Goal: Contribute content: Add original content to the website for others to see

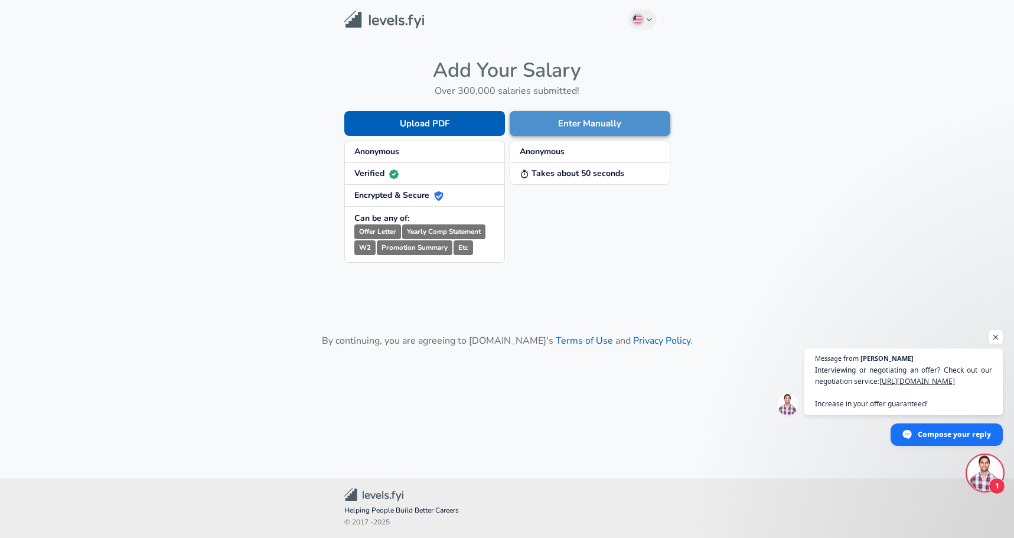
click at [588, 129] on button "Enter Manually" at bounding box center [590, 123] width 161 height 25
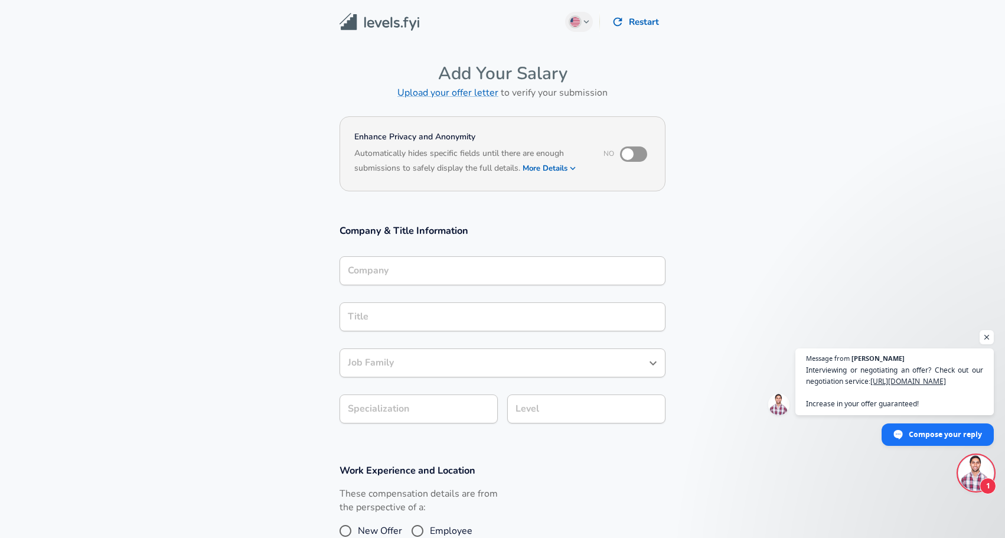
click at [392, 269] on input "Company" at bounding box center [502, 271] width 315 height 18
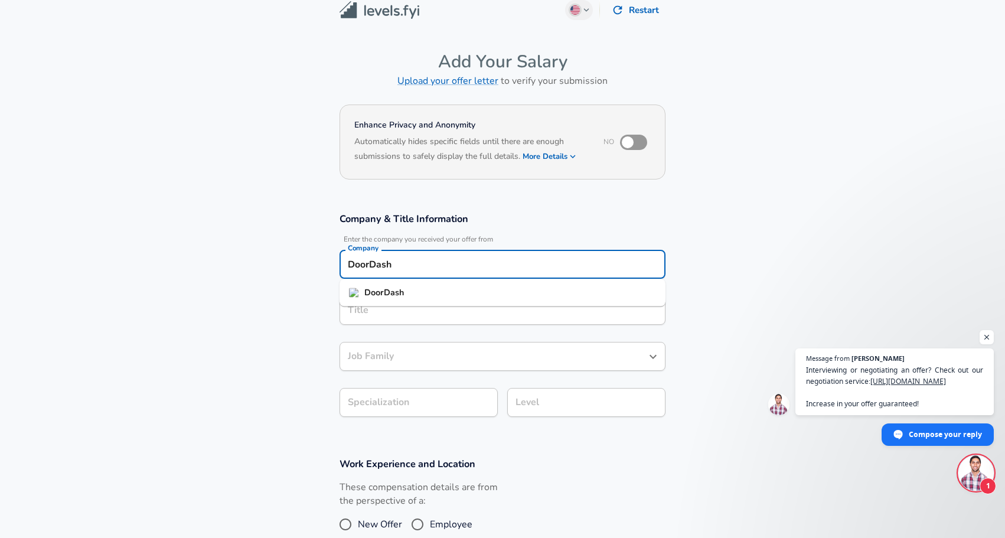
click at [408, 300] on li "DoorDash" at bounding box center [503, 293] width 326 height 18
type input "DoorDash"
click at [381, 312] on input "Title" at bounding box center [502, 310] width 315 height 18
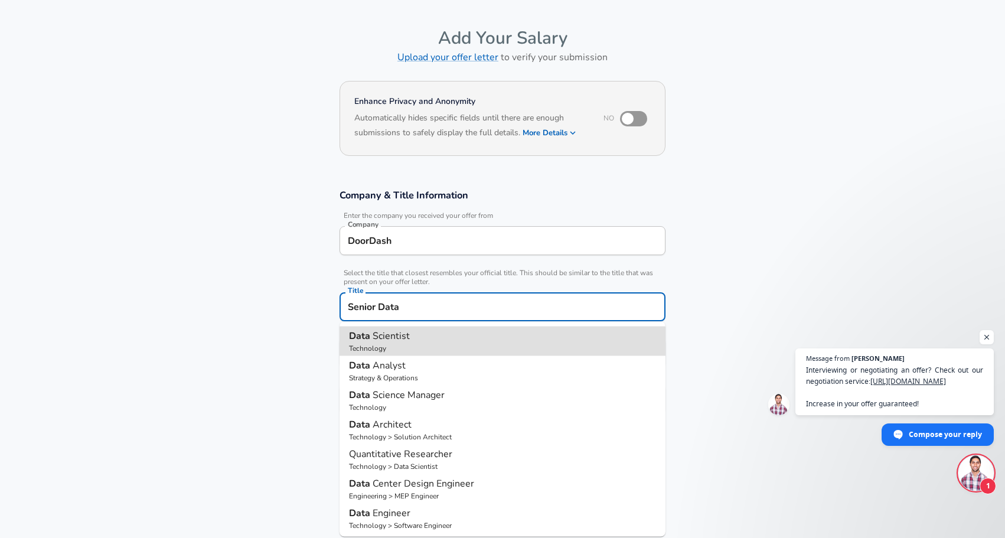
type input "Senior Data"
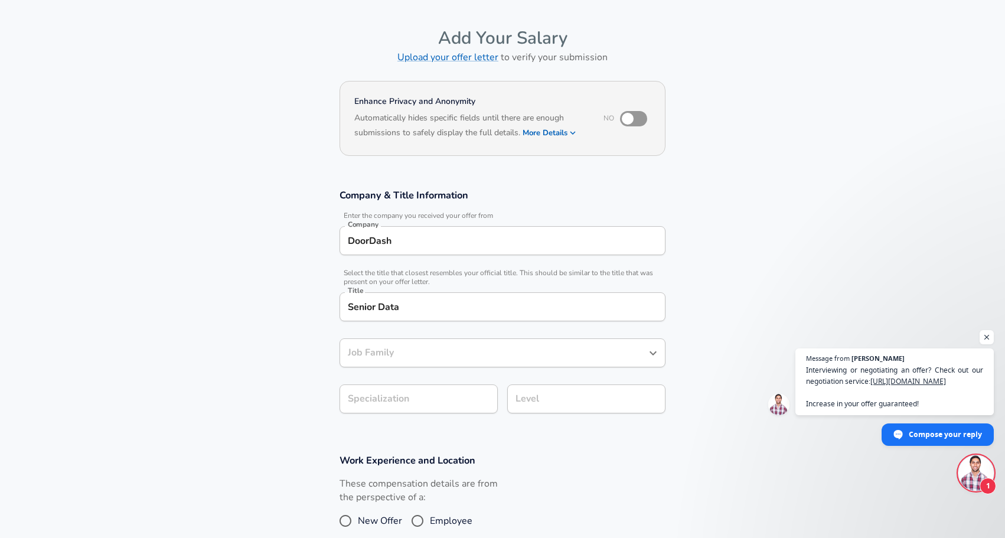
click at [576, 353] on input "Job Family" at bounding box center [494, 353] width 298 height 18
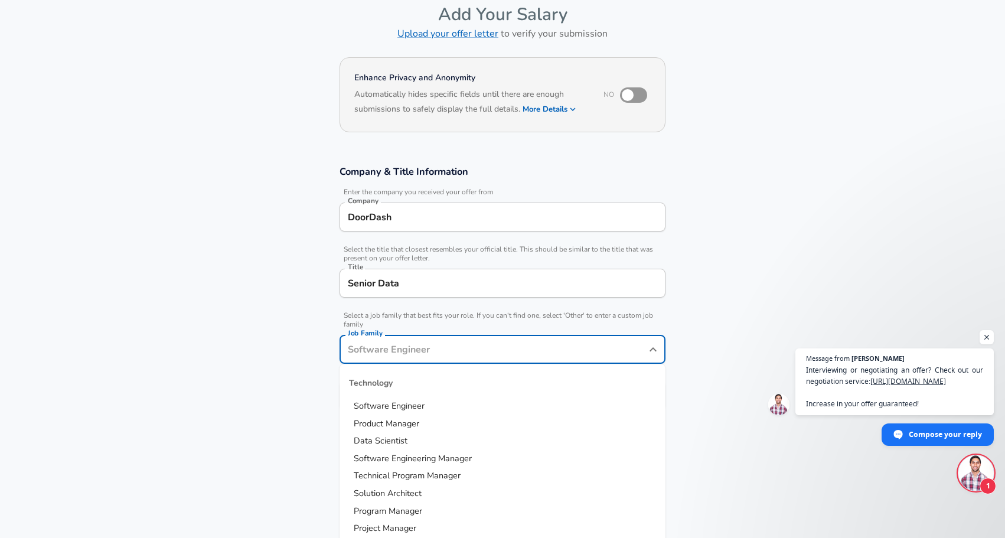
click at [407, 443] on li "Data Scientist" at bounding box center [503, 441] width 326 height 18
type input "Data Scientist"
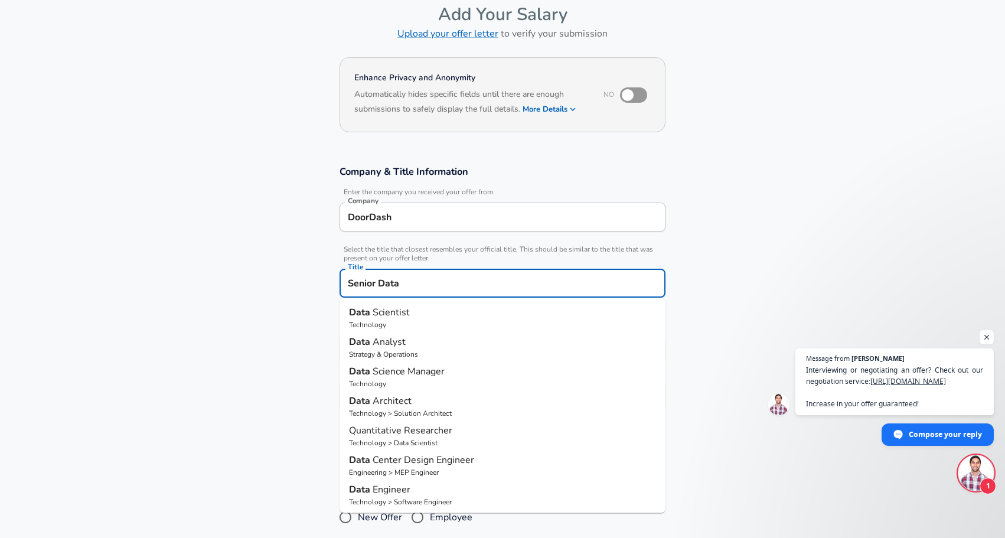
click at [435, 287] on input "Senior Data" at bounding box center [502, 283] width 315 height 18
type input "Senior Data Scientist"
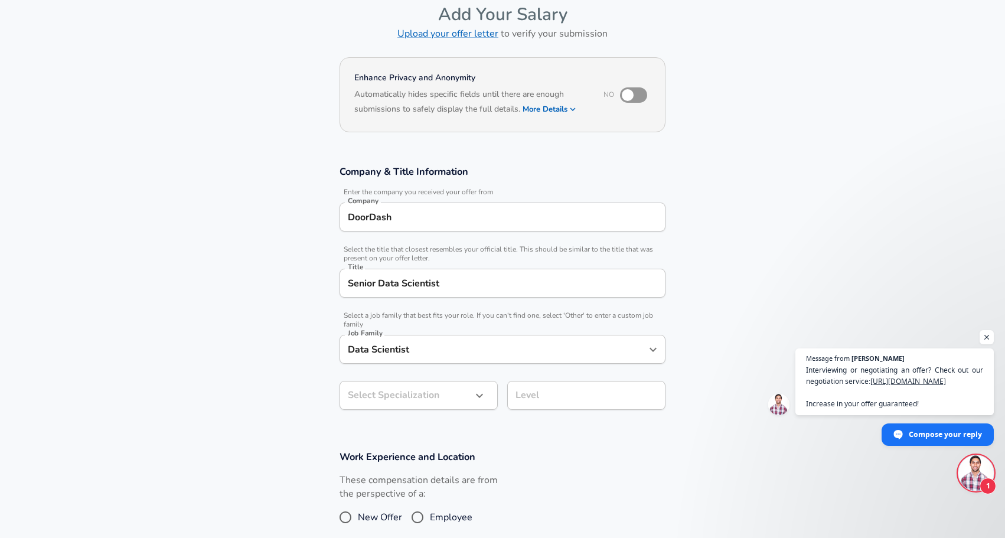
scroll to position [94, 0]
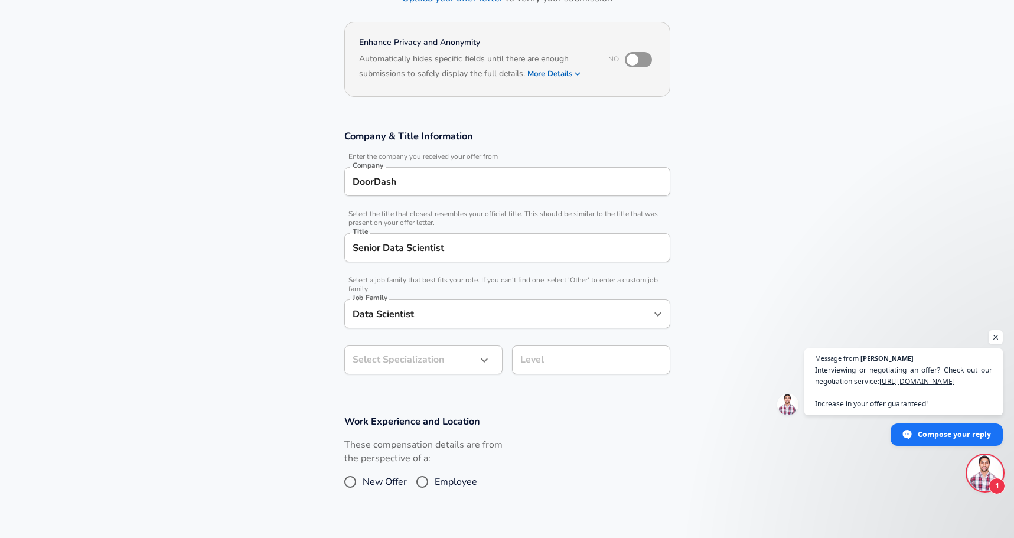
click at [464, 396] on body "English ([GEOGRAPHIC_DATA]) Change Restart Add Your Salary Upload your offer le…" at bounding box center [507, 175] width 1014 height 538
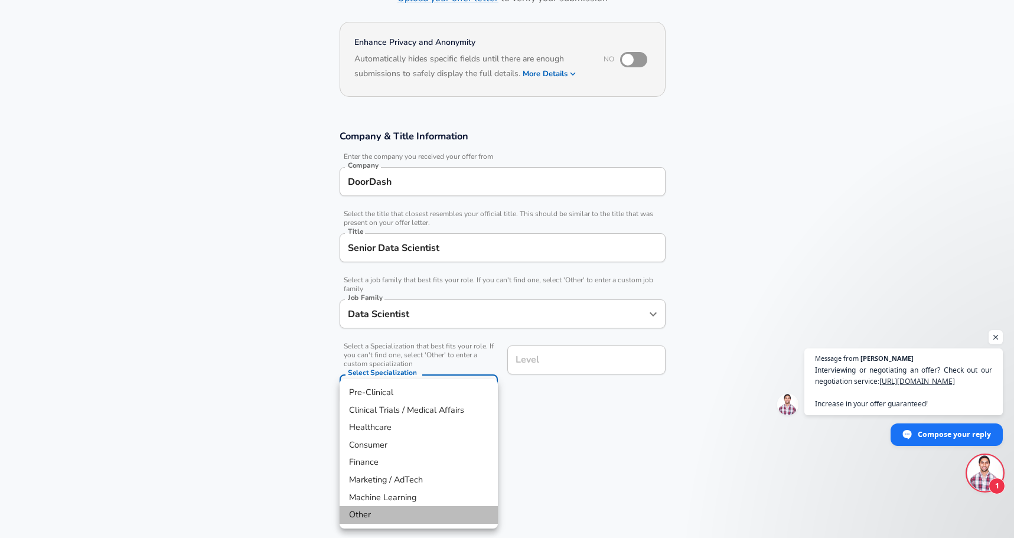
click at [389, 517] on li "Other" at bounding box center [419, 515] width 158 height 18
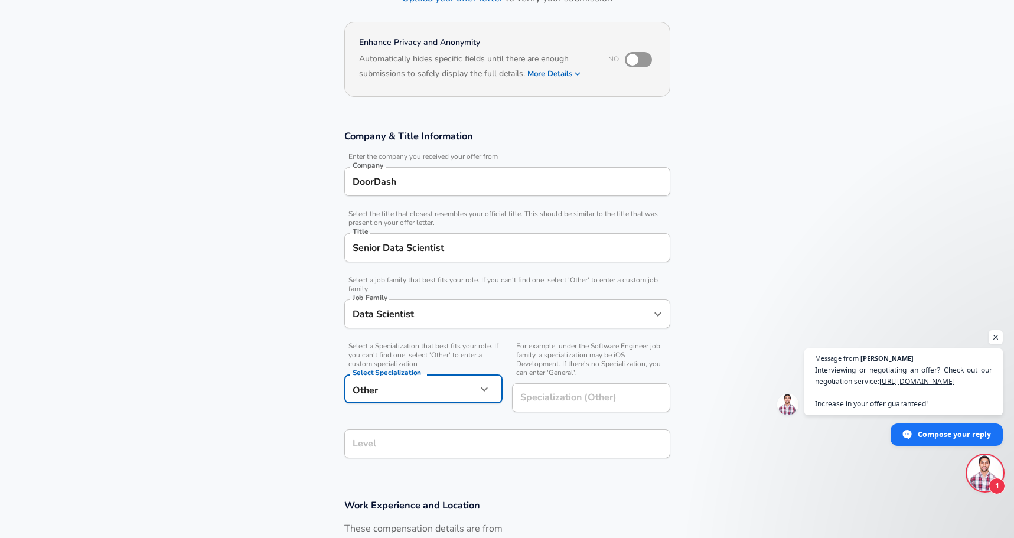
click at [464, 387] on body "English ([GEOGRAPHIC_DATA]) Change Restart Add Your Salary Upload your offer le…" at bounding box center [507, 175] width 1014 height 538
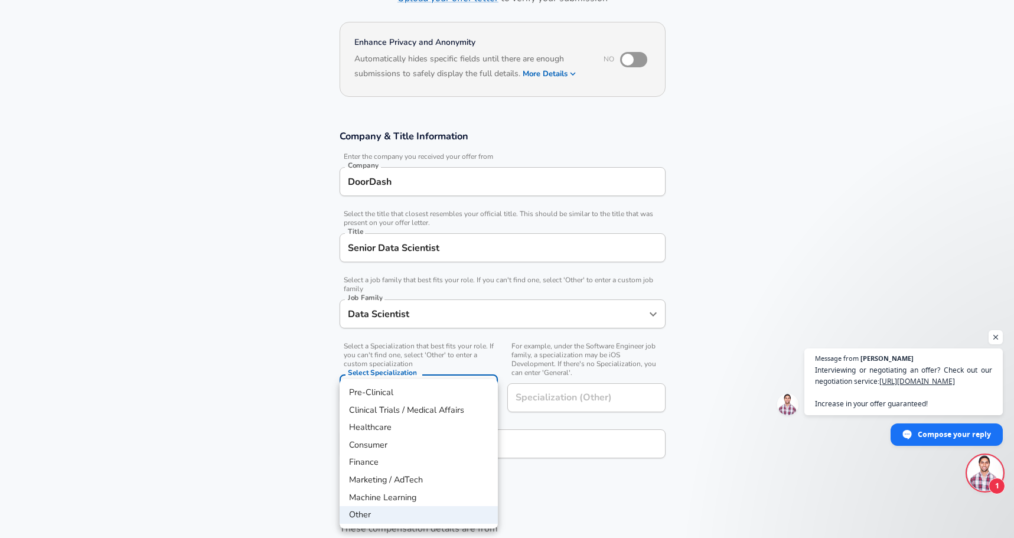
click at [395, 484] on li "Marketing / AdTech" at bounding box center [419, 480] width 158 height 18
type input "Marketing / AdTech"
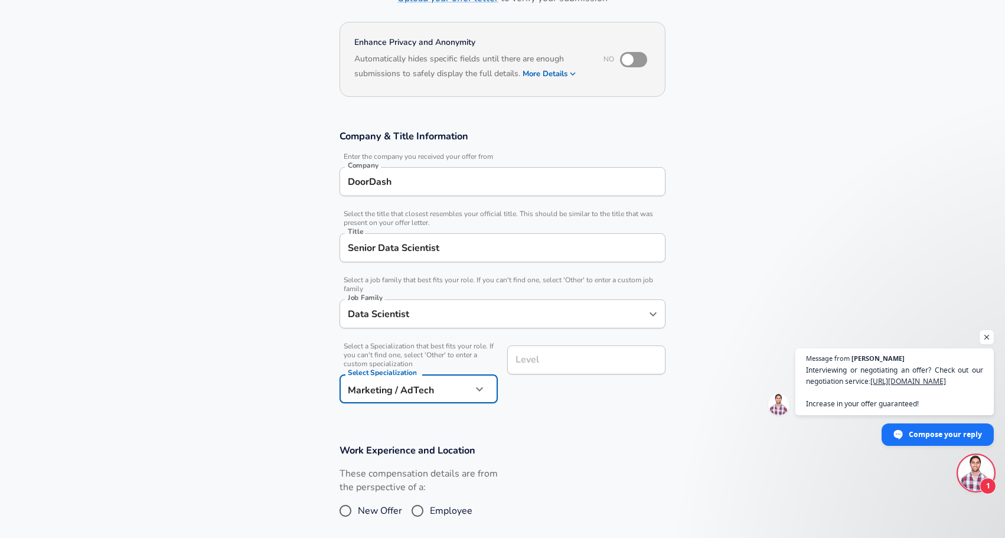
click at [546, 370] on div "Level" at bounding box center [586, 360] width 158 height 29
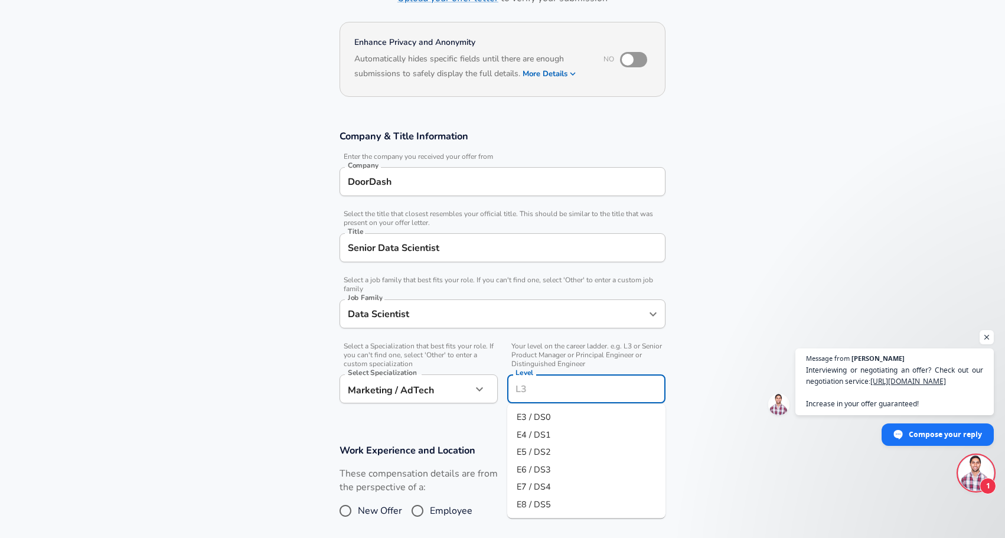
scroll to position [118, 0]
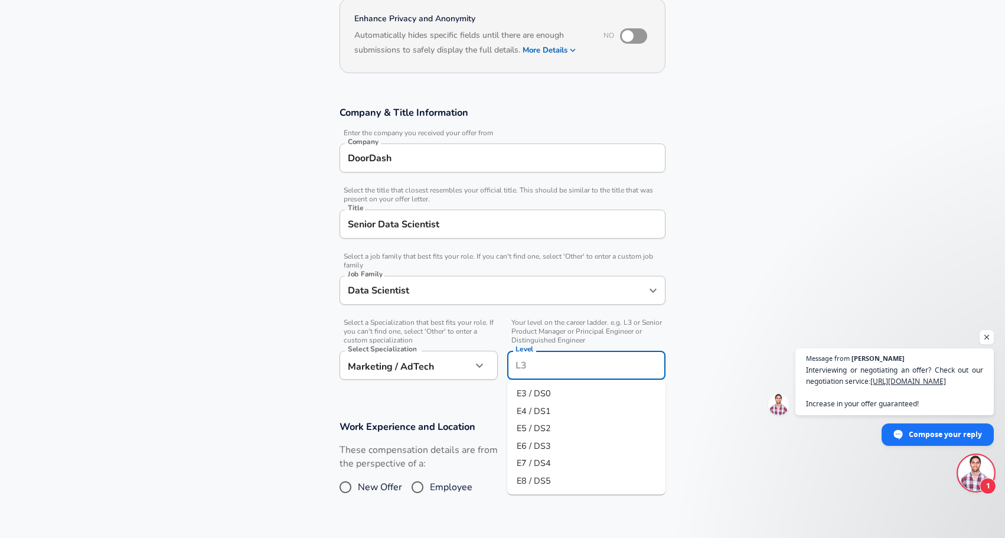
click at [547, 450] on span "E6 / DS3" at bounding box center [534, 445] width 34 height 12
type input "E6 / DS3"
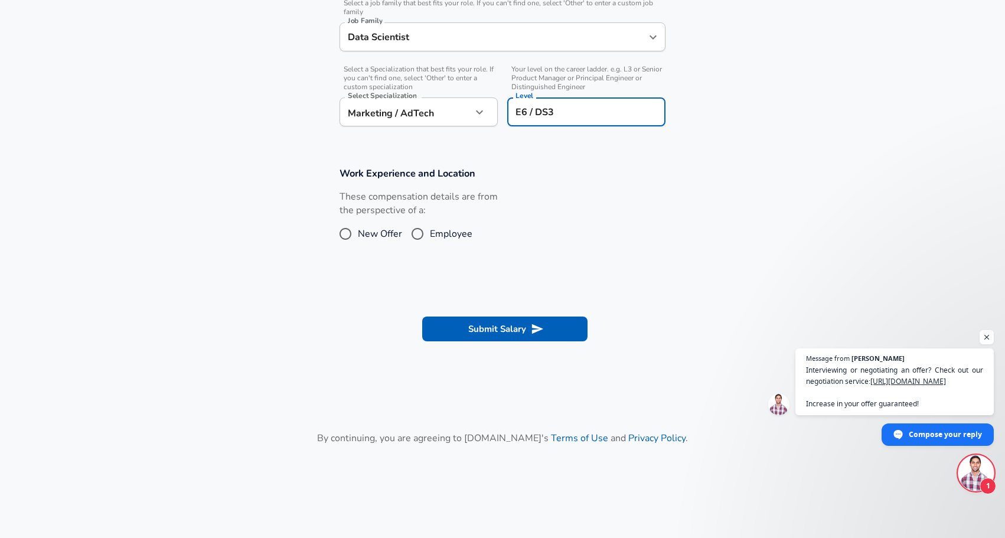
click at [419, 235] on input "Employee" at bounding box center [417, 233] width 25 height 19
radio input "true"
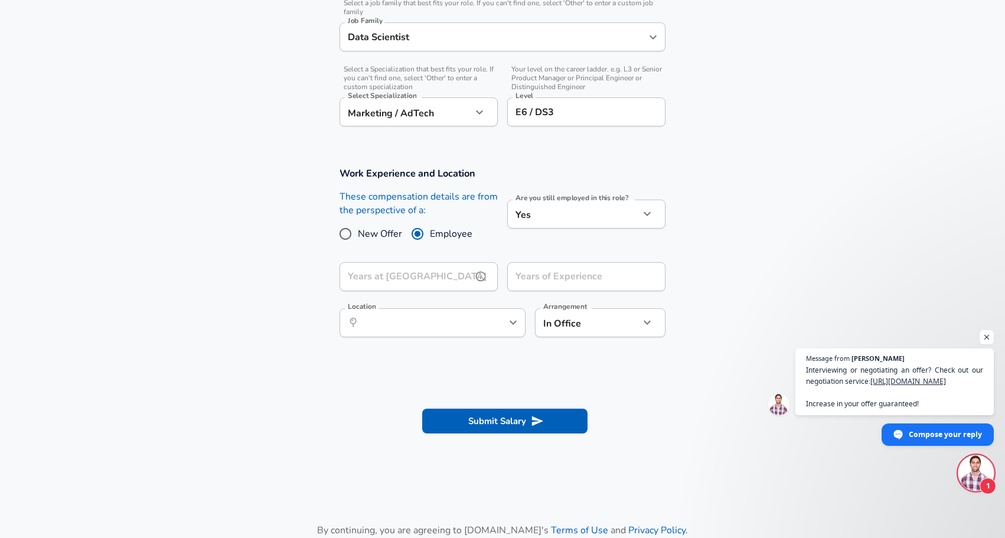
click at [417, 281] on input "Years at [GEOGRAPHIC_DATA]" at bounding box center [406, 276] width 132 height 29
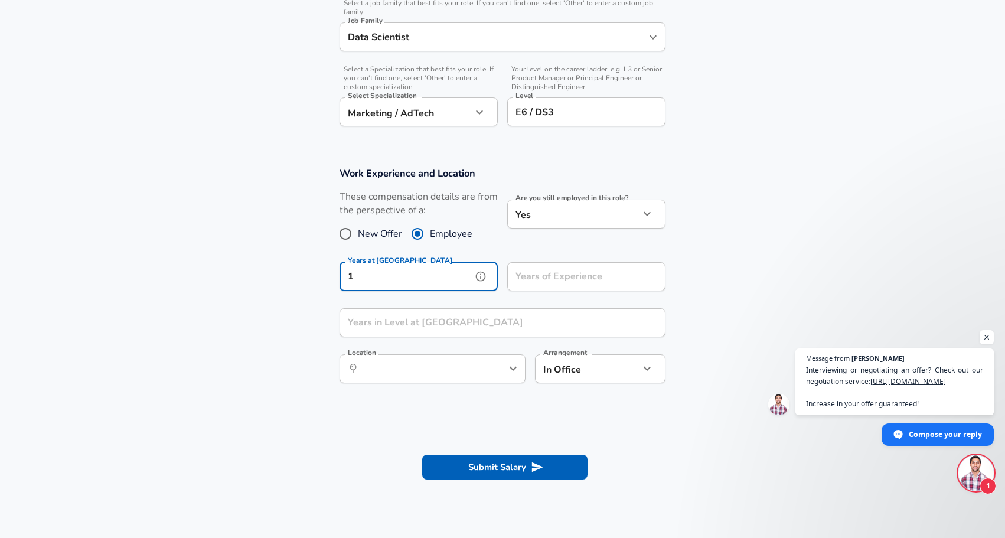
type input "1"
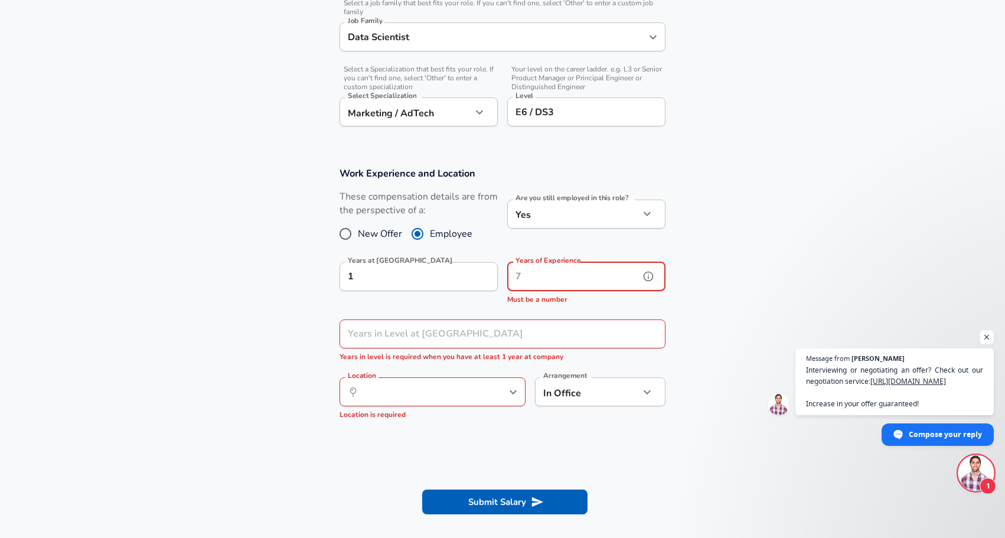
click at [543, 277] on div "Years of Experience Years of Experience Must be a number" at bounding box center [586, 284] width 158 height 44
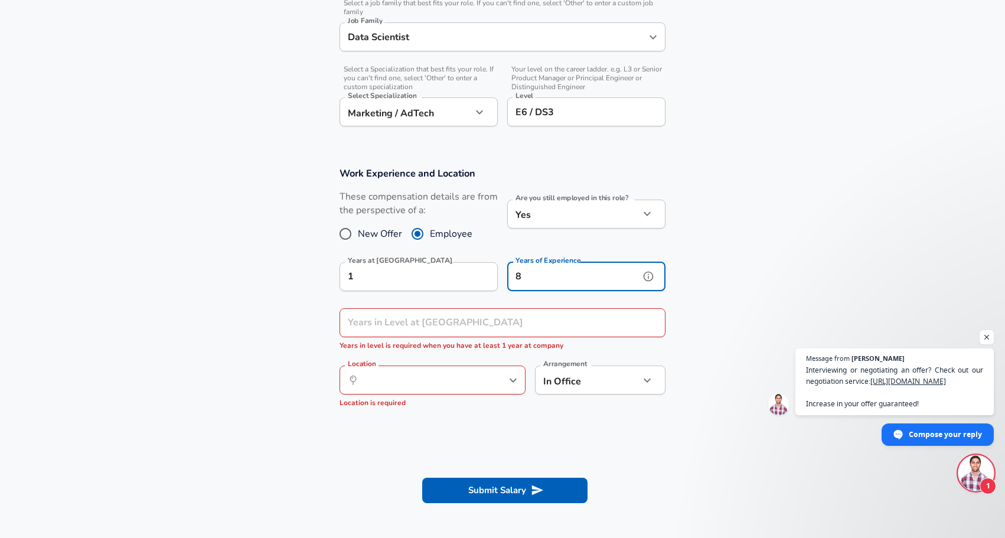
type input "8"
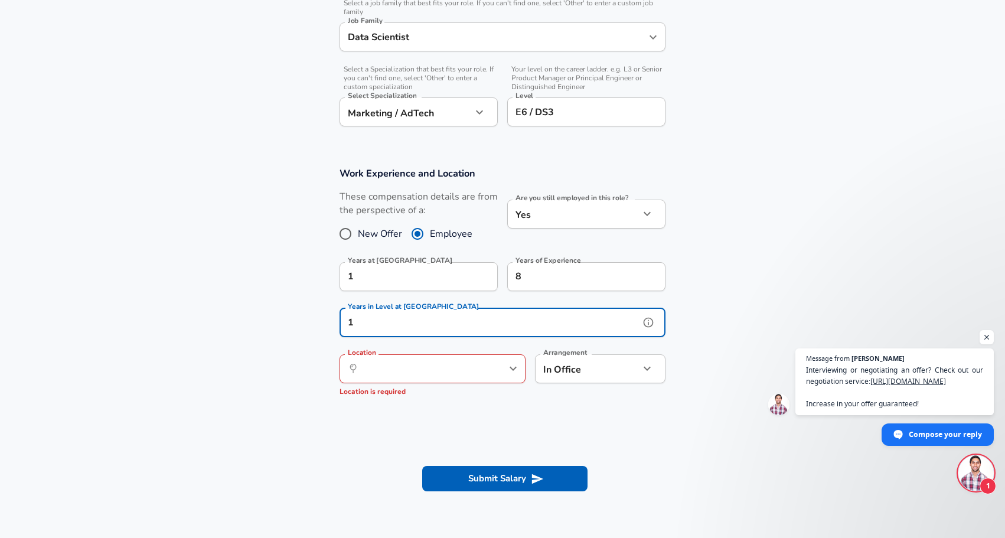
type input "1"
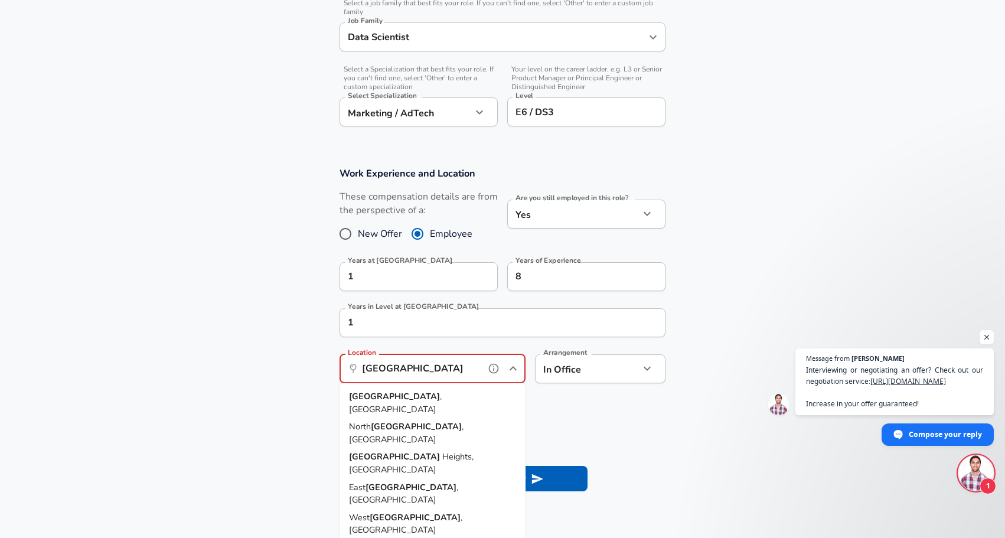
drag, startPoint x: 399, startPoint y: 396, endPoint x: 406, endPoint y: 395, distance: 6.7
click at [399, 396] on li "[GEOGRAPHIC_DATA] , [GEOGRAPHIC_DATA]" at bounding box center [433, 403] width 186 height 30
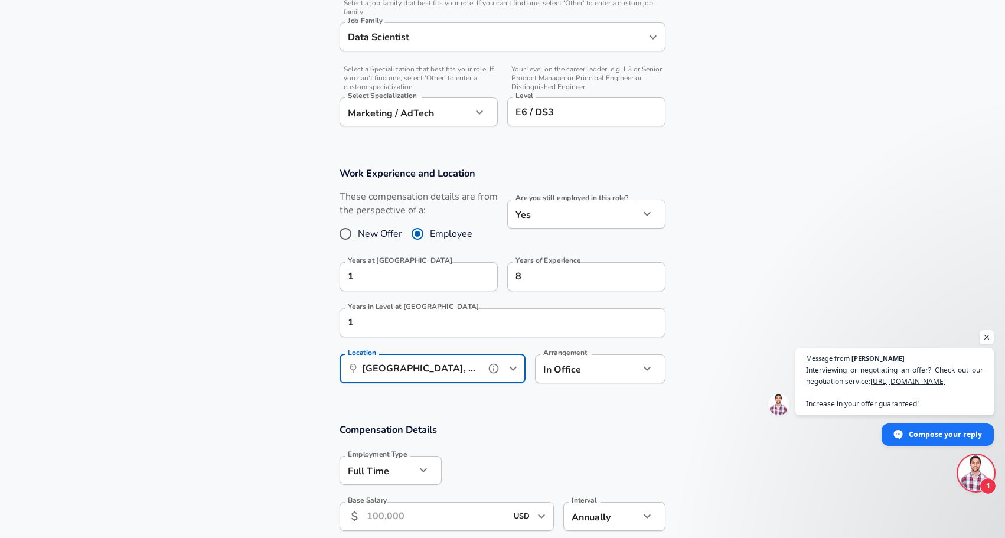
type input "[GEOGRAPHIC_DATA], [GEOGRAPHIC_DATA]"
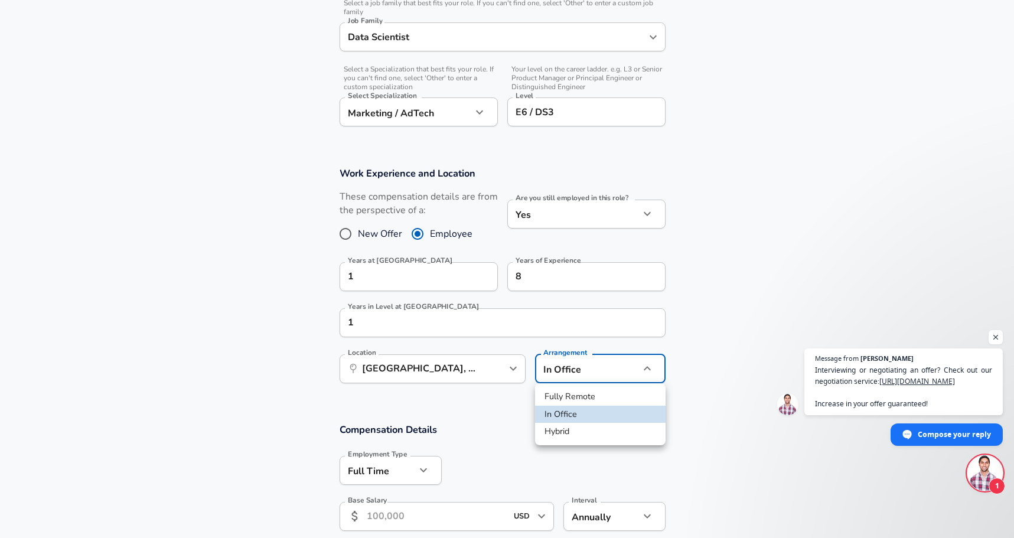
click at [585, 398] on li "Fully Remote" at bounding box center [600, 397] width 131 height 18
type input "remote"
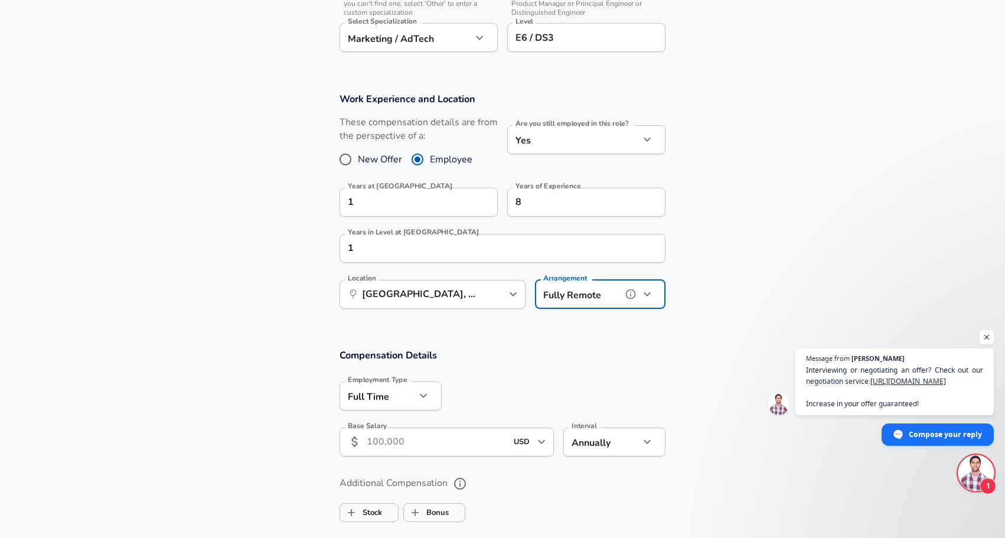
scroll to position [472, 0]
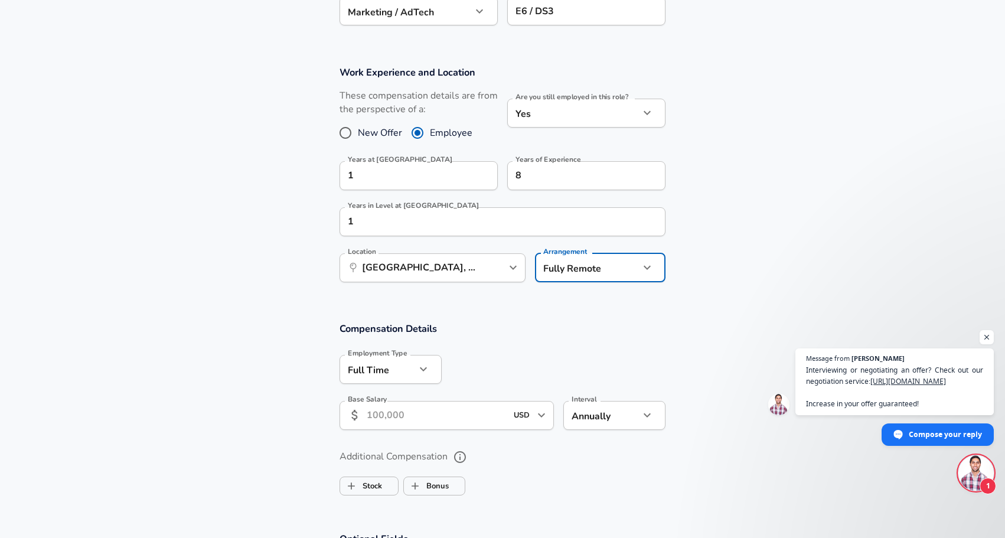
click at [424, 418] on input "Base Salary" at bounding box center [437, 415] width 140 height 29
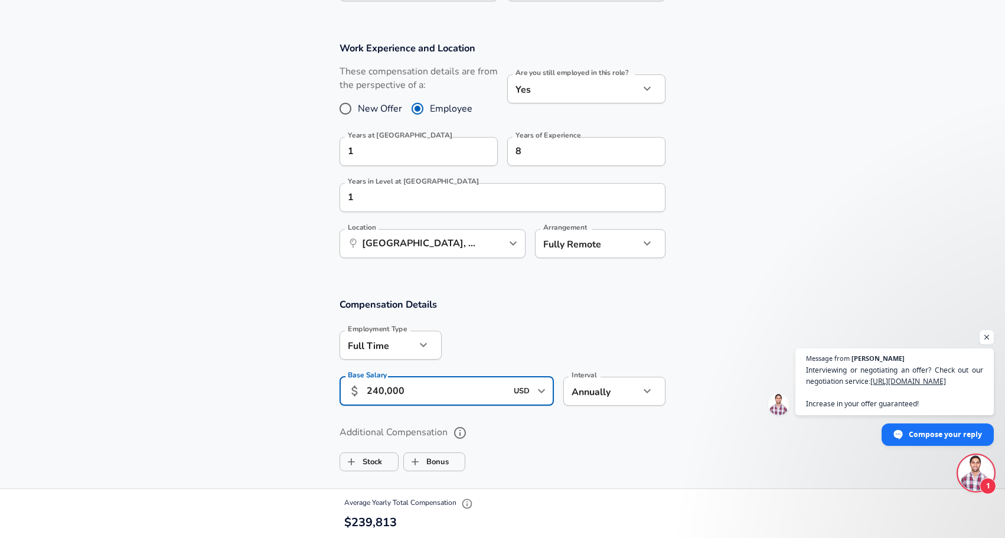
scroll to position [612, 0]
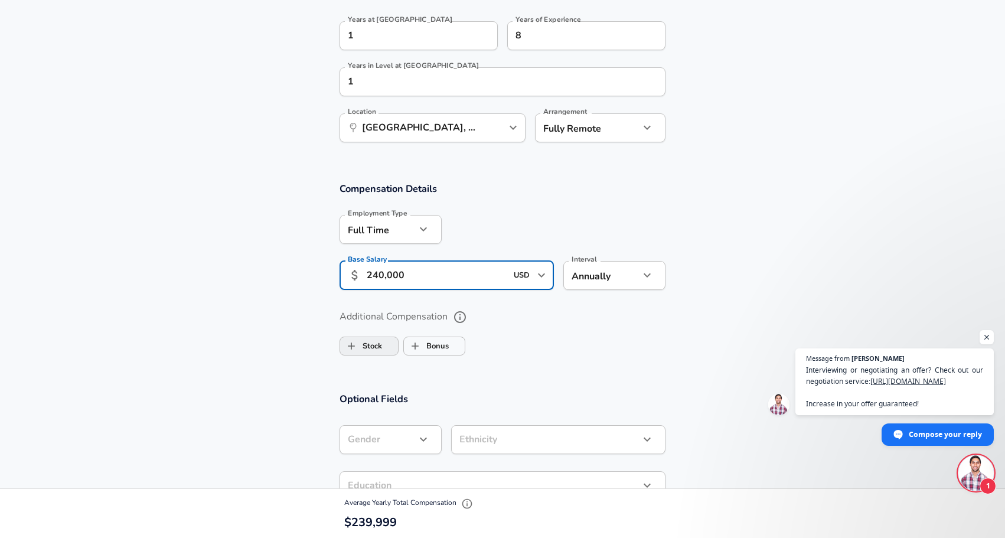
type input "240,000"
click at [370, 345] on label "Stock" at bounding box center [361, 346] width 42 height 22
checkbox input "true"
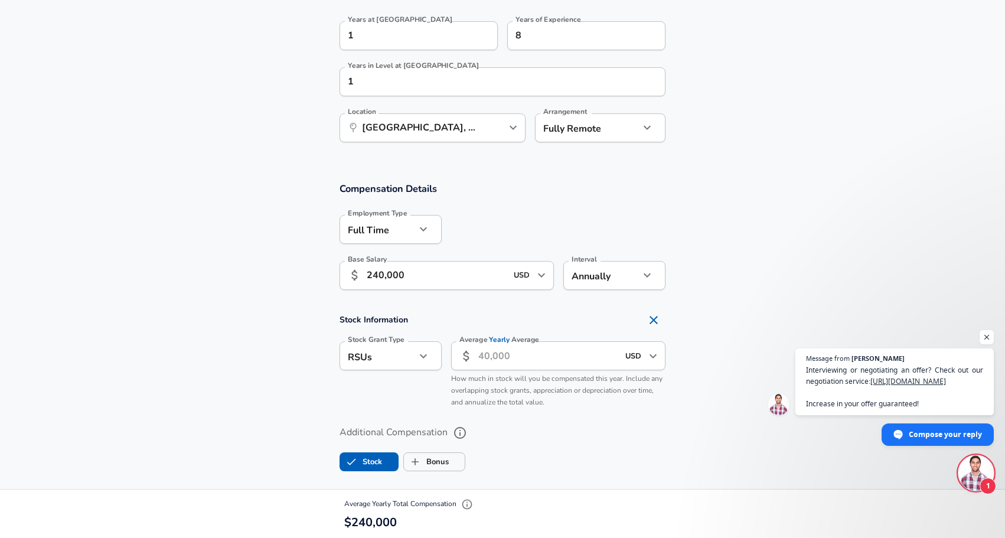
click at [500, 363] on input "Average Yearly Average" at bounding box center [548, 355] width 140 height 29
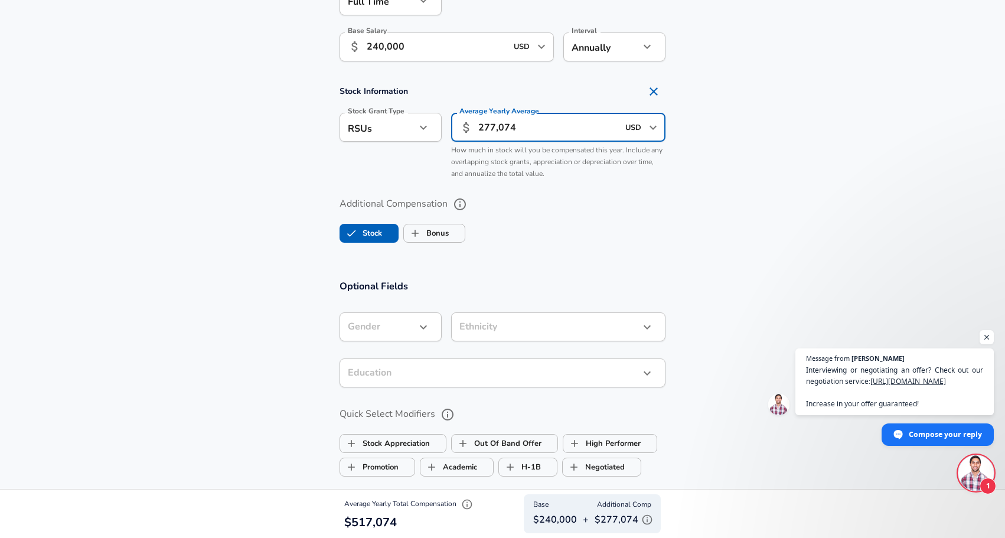
scroll to position [842, 0]
type input "277,074"
click at [416, 321] on button "button" at bounding box center [423, 327] width 20 height 20
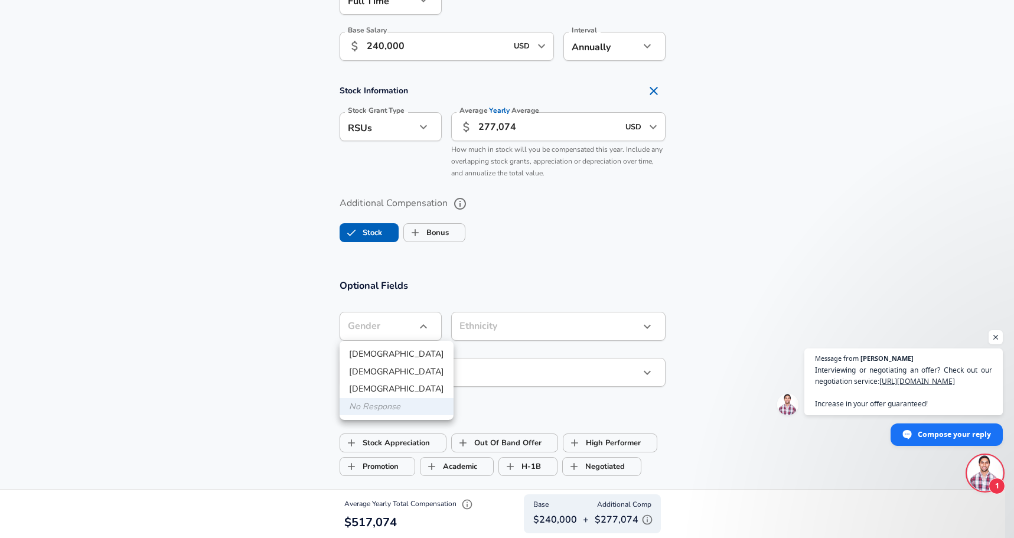
click at [380, 355] on li "[DEMOGRAPHIC_DATA]" at bounding box center [397, 355] width 114 height 18
type input "[DEMOGRAPHIC_DATA]"
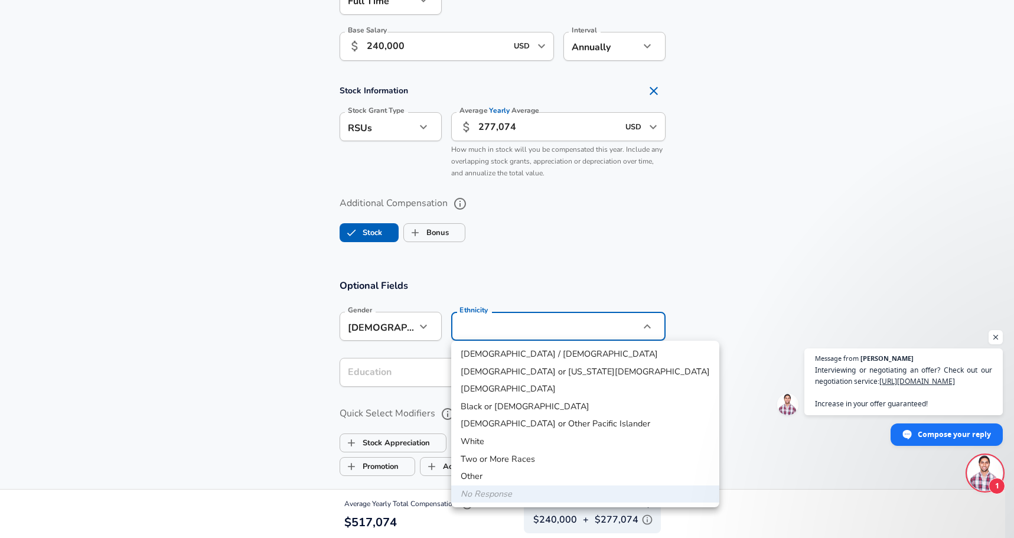
click at [488, 443] on li "White" at bounding box center [585, 442] width 268 height 18
type input "White"
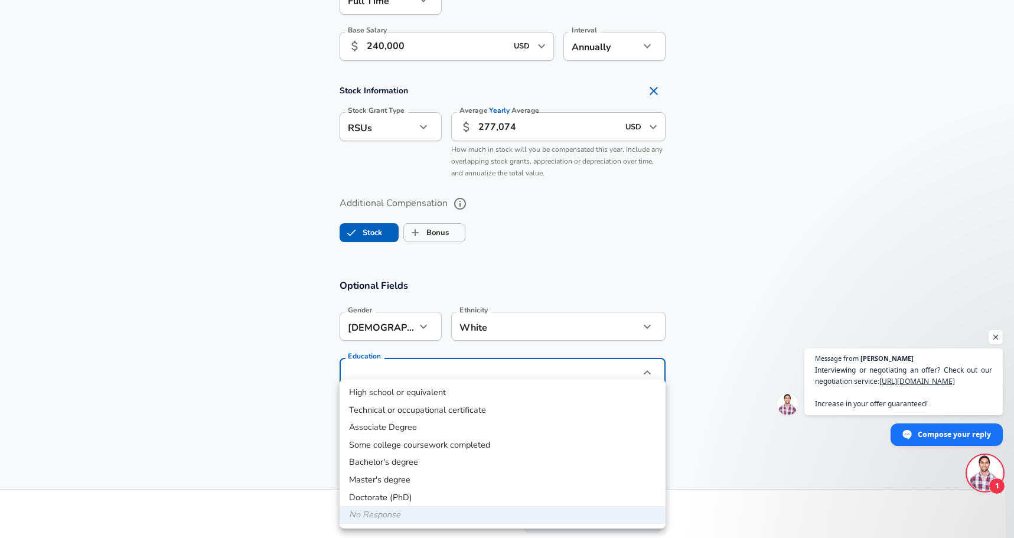
click at [420, 498] on li "Doctorate (PhD)" at bounding box center [503, 498] width 326 height 18
type input "Doctorate (PhD)"
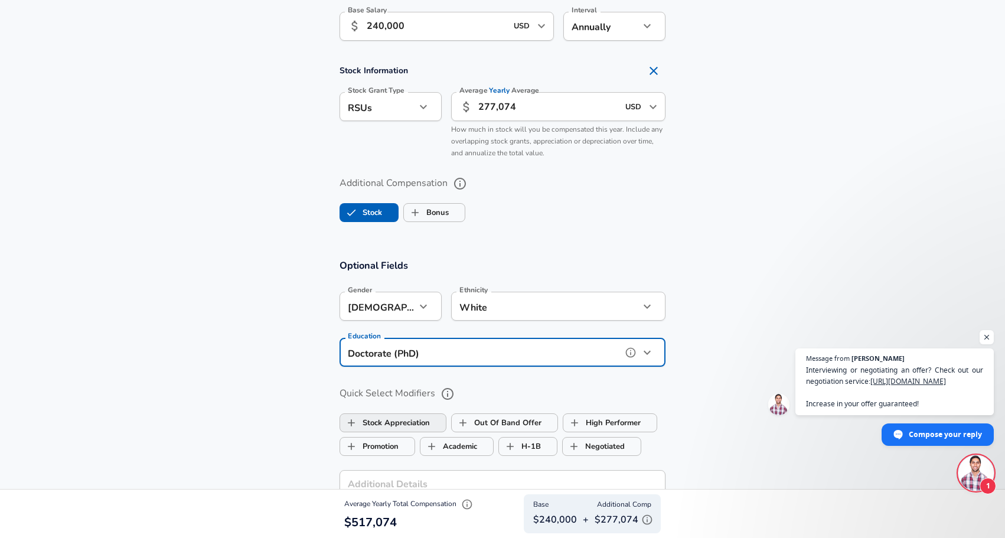
scroll to position [862, 0]
click at [406, 425] on label "Stock Appreciation" at bounding box center [385, 422] width 90 height 22
checkbox input "true"
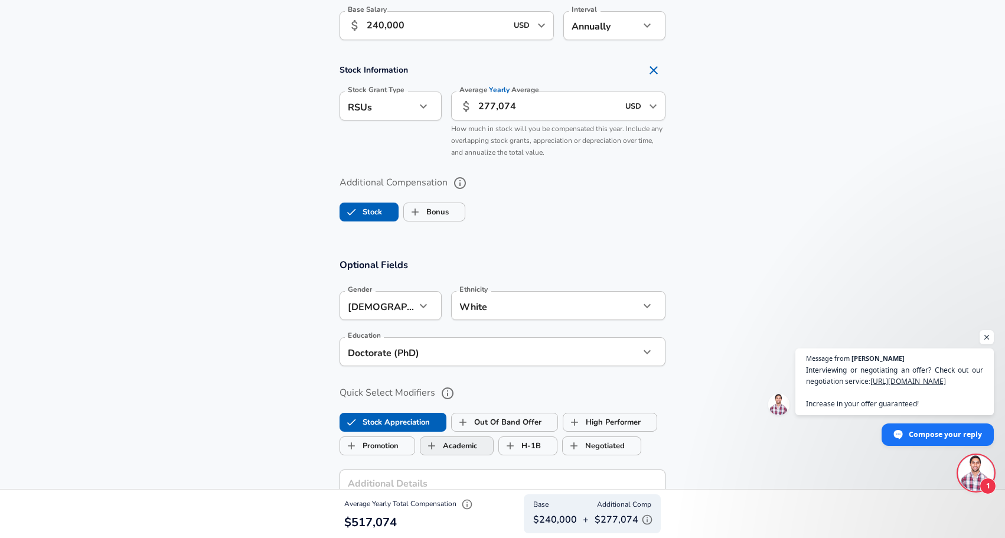
click at [463, 449] on label "Academic" at bounding box center [449, 446] width 57 height 22
checkbox input "true"
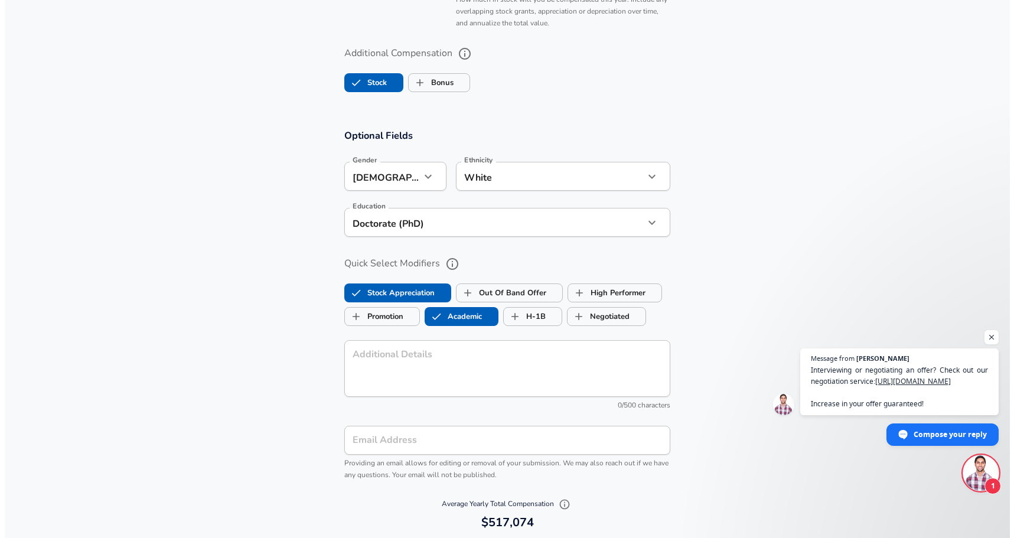
scroll to position [1094, 0]
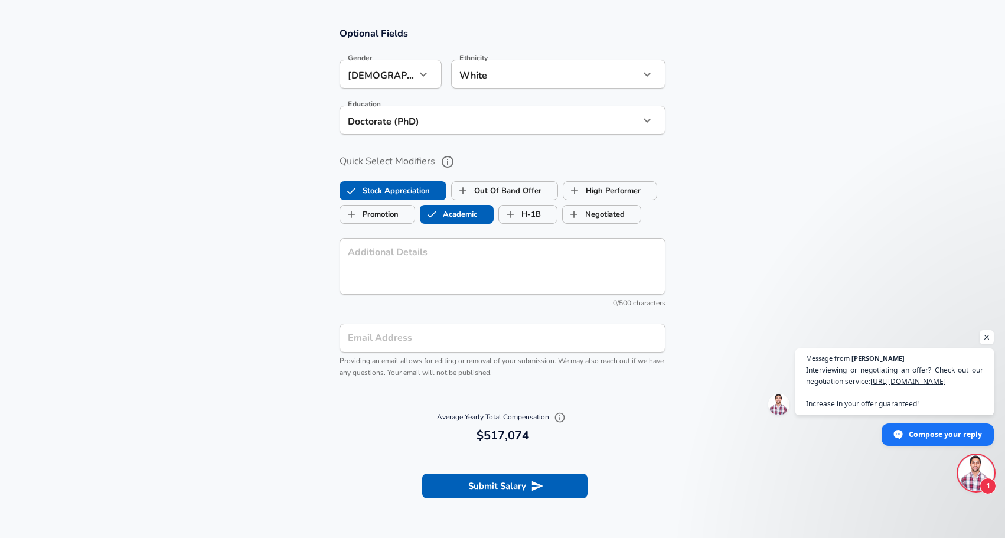
click at [374, 341] on input "Email Address" at bounding box center [503, 338] width 326 height 29
type input "[PERSON_NAME][EMAIL_ADDRESS][DOMAIN_NAME]"
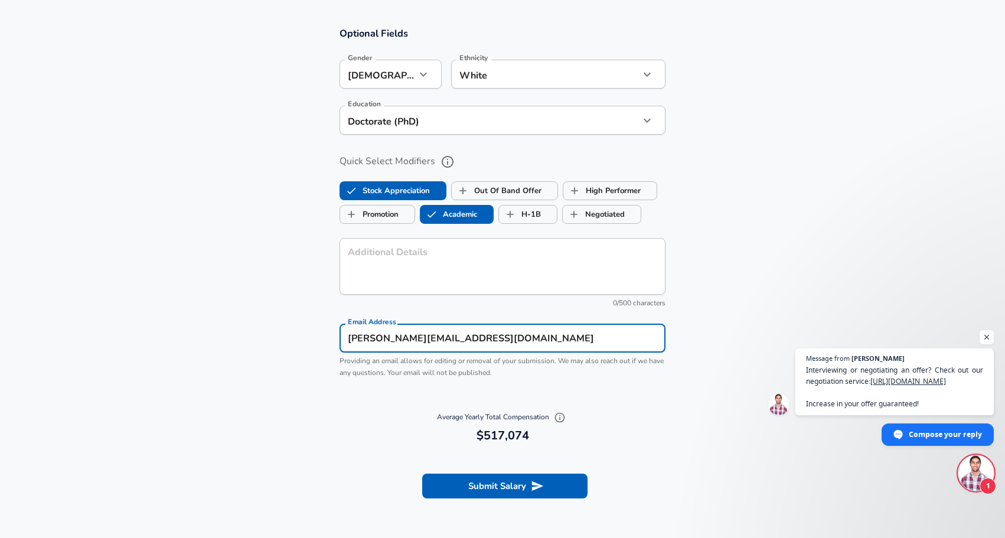
type input "White"
click at [509, 489] on button "Submit Salary" at bounding box center [504, 486] width 165 height 25
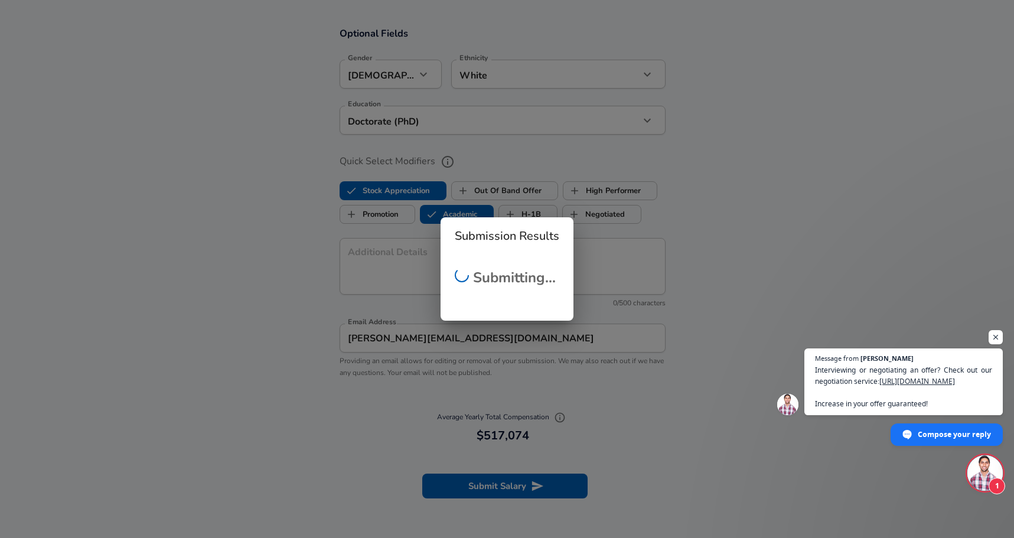
scroll to position [363, 0]
